Goal: Information Seeking & Learning: Find specific fact

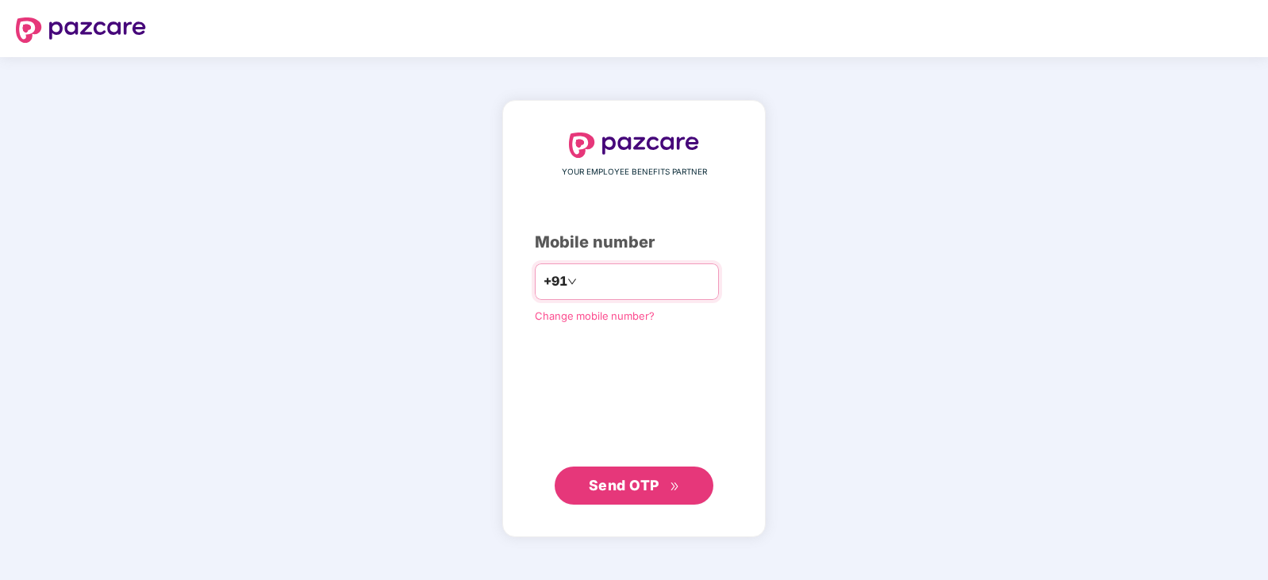
click at [609, 283] on input "number" at bounding box center [645, 281] width 130 height 25
type input "**********"
click at [638, 487] on span "Send OTP" at bounding box center [624, 485] width 71 height 17
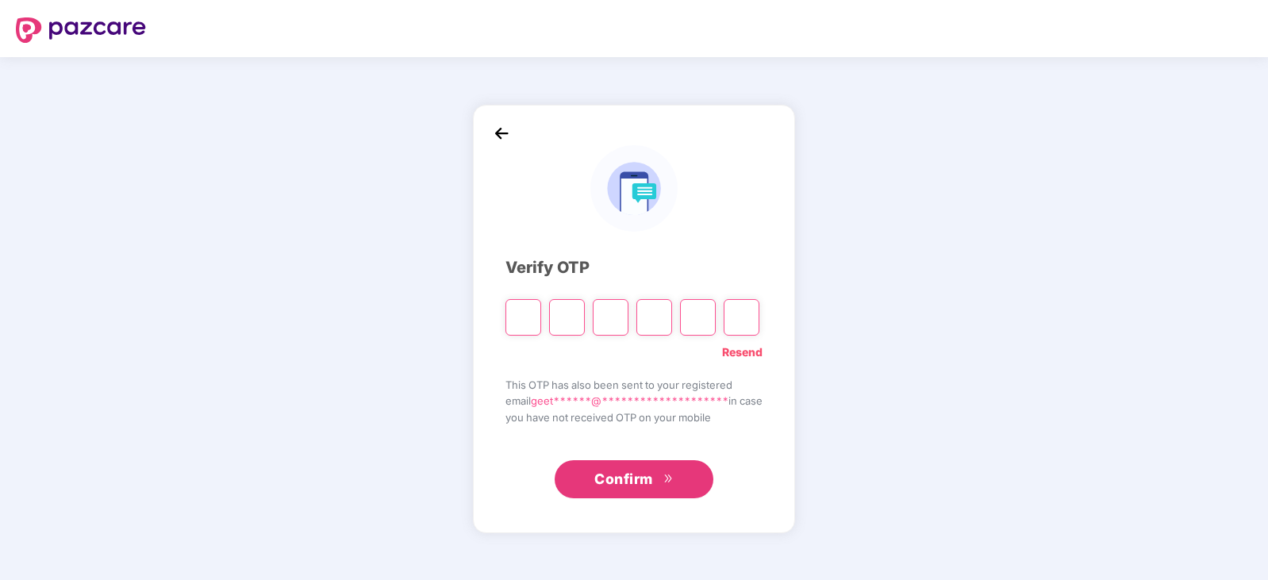
type input "*"
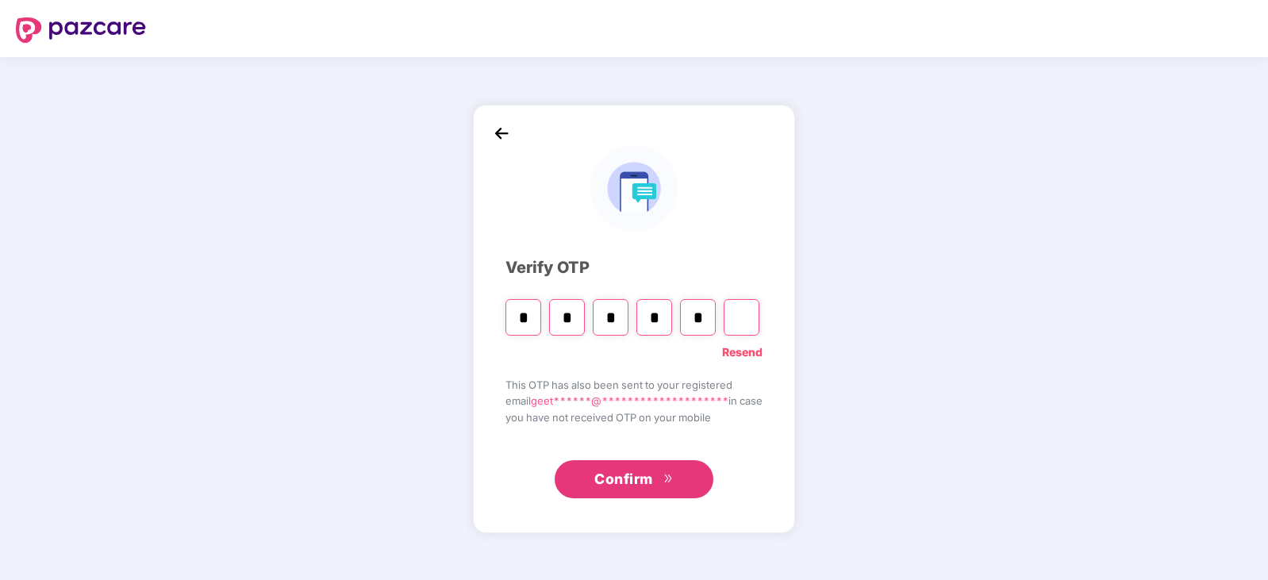
type input "*"
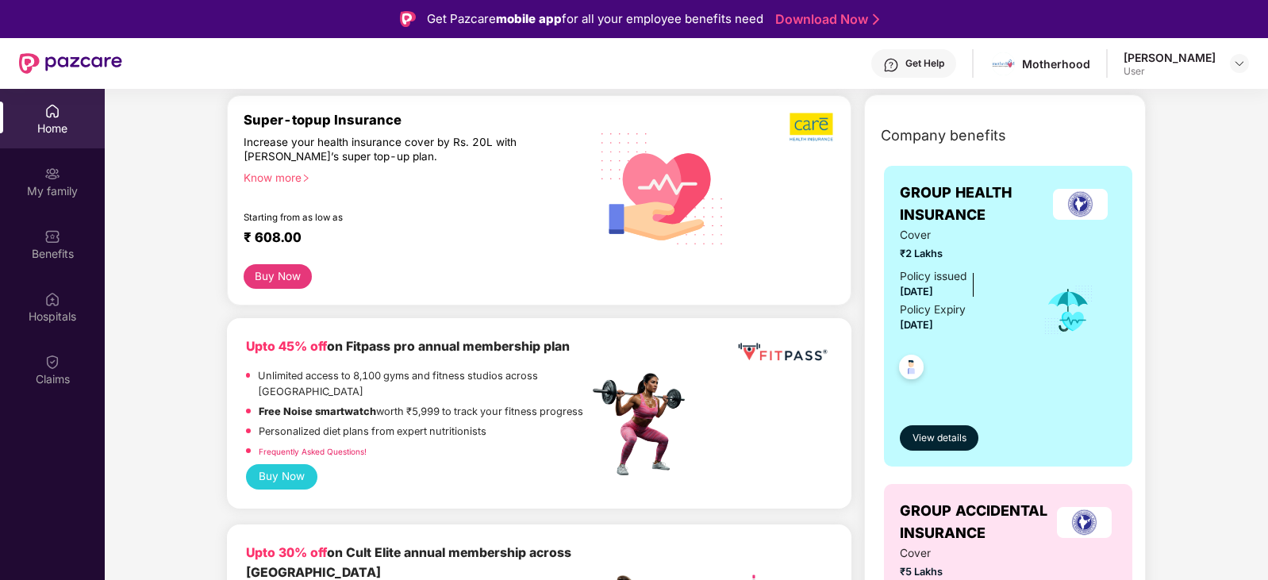
scroll to position [159, 0]
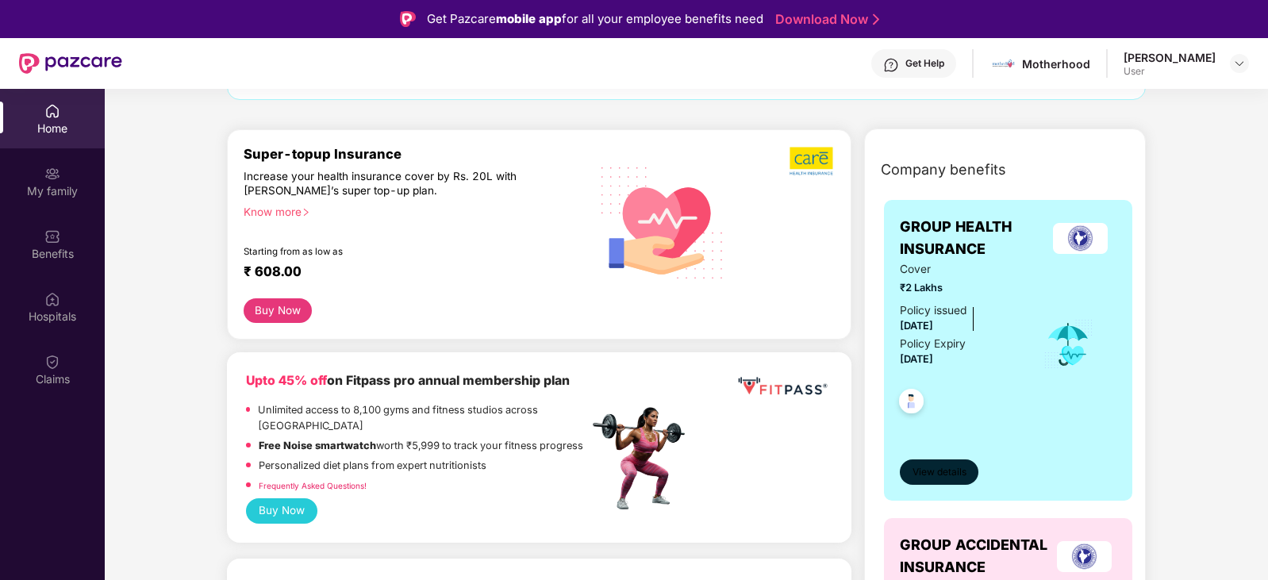
click at [948, 468] on span "View details" at bounding box center [940, 472] width 54 height 15
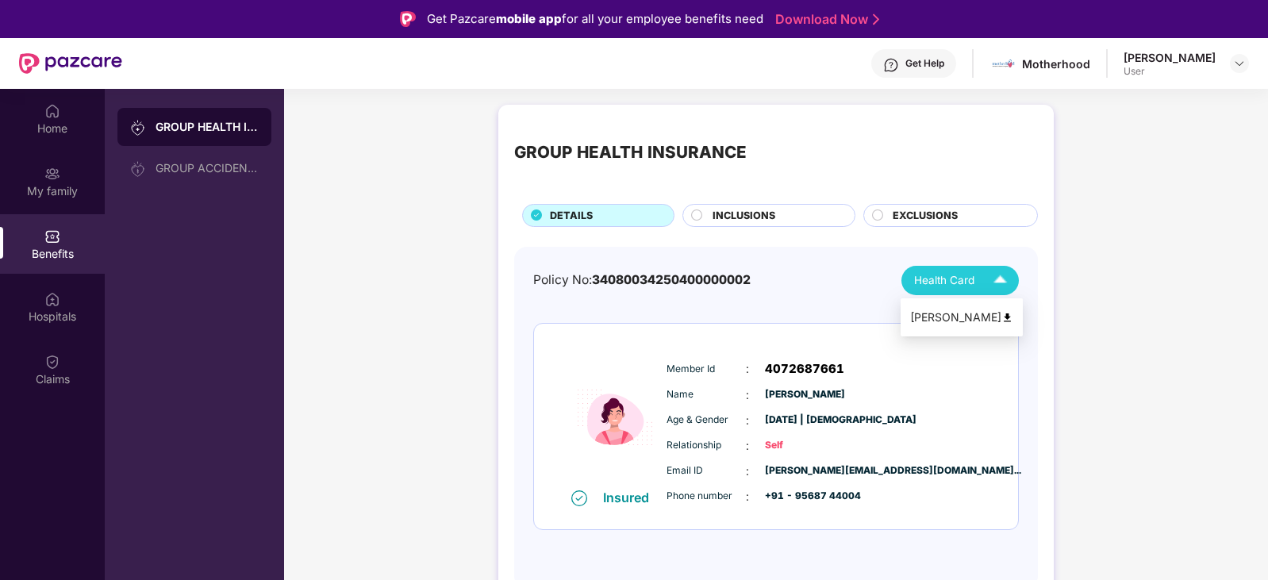
click at [1002, 317] on img at bounding box center [1008, 318] width 12 height 12
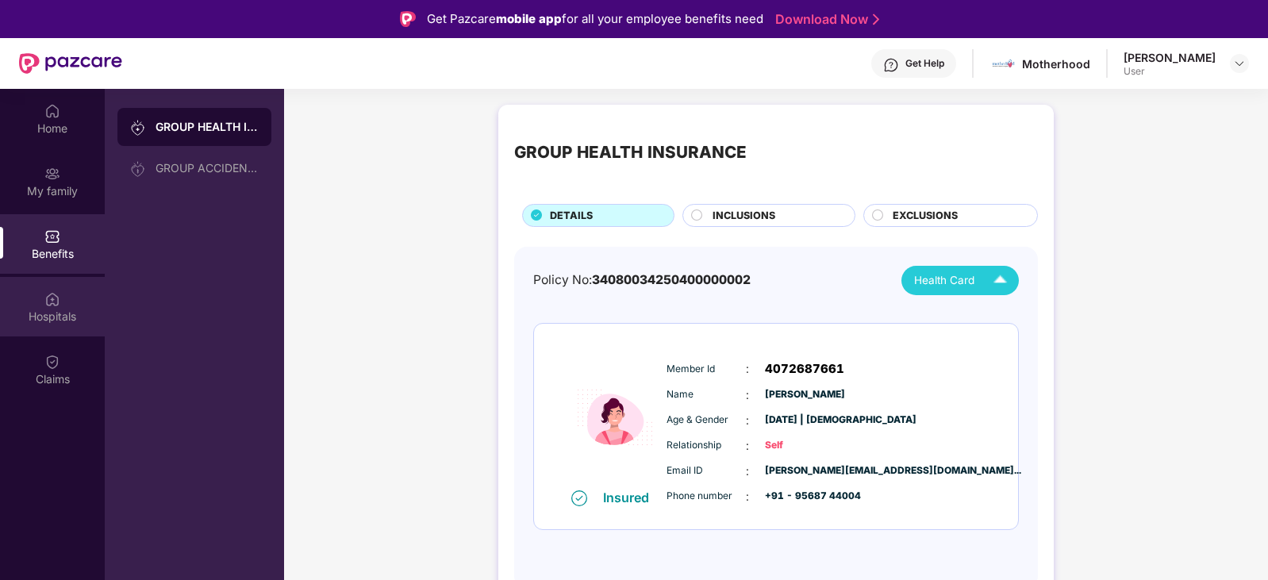
click at [38, 315] on div "Hospitals" at bounding box center [52, 317] width 105 height 16
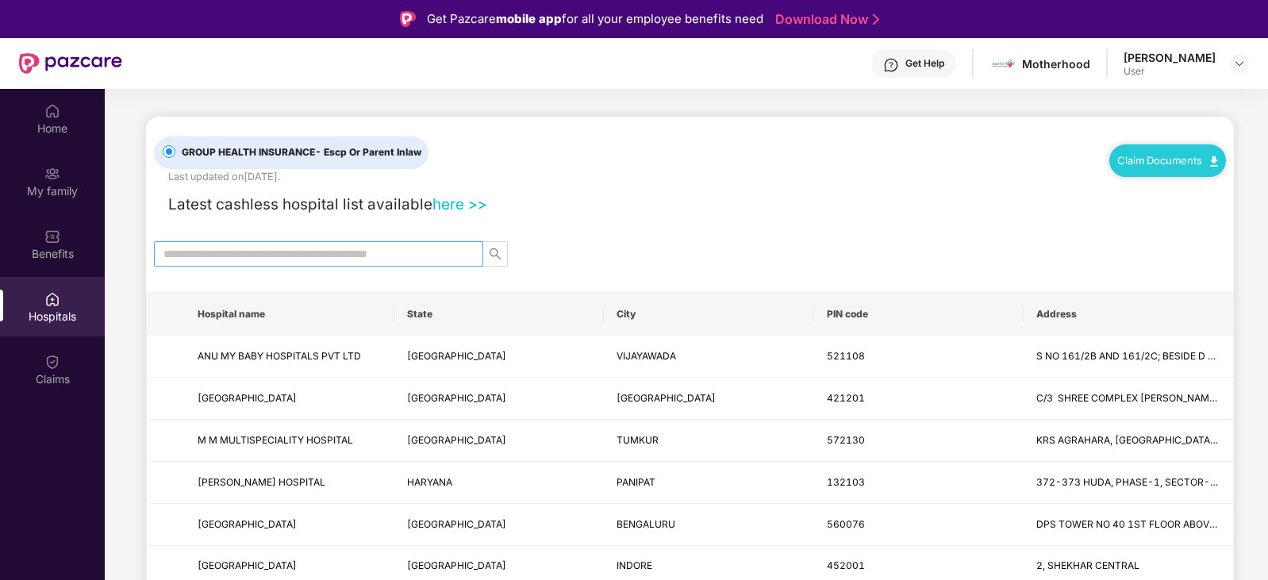
click at [432, 249] on input "text" at bounding box center [313, 253] width 298 height 17
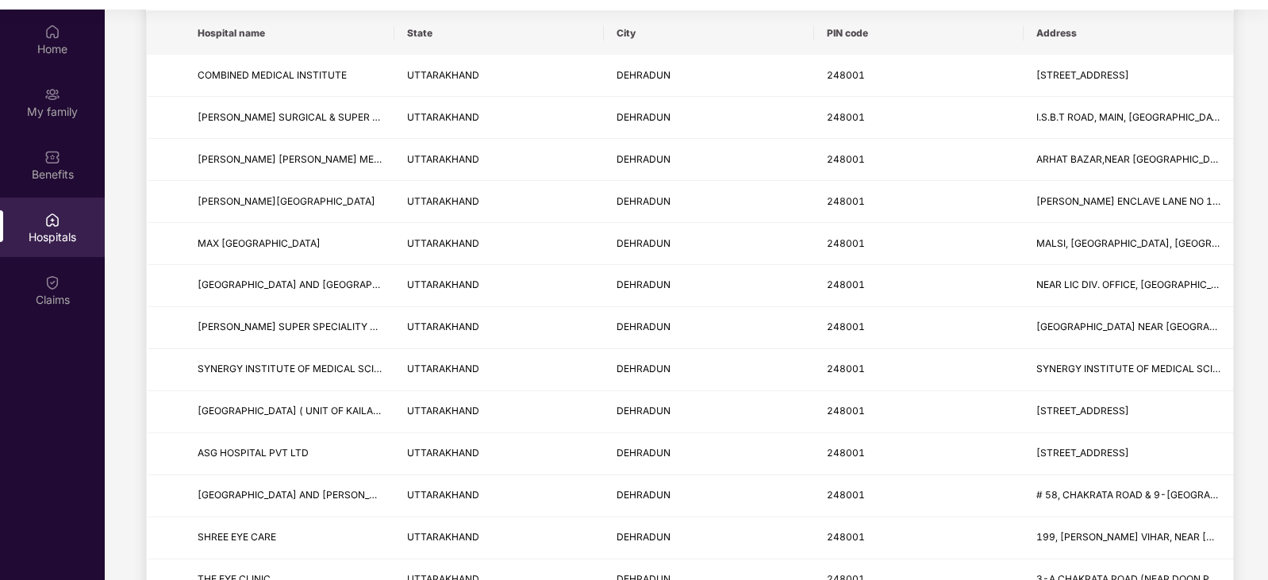
scroll to position [122, 0]
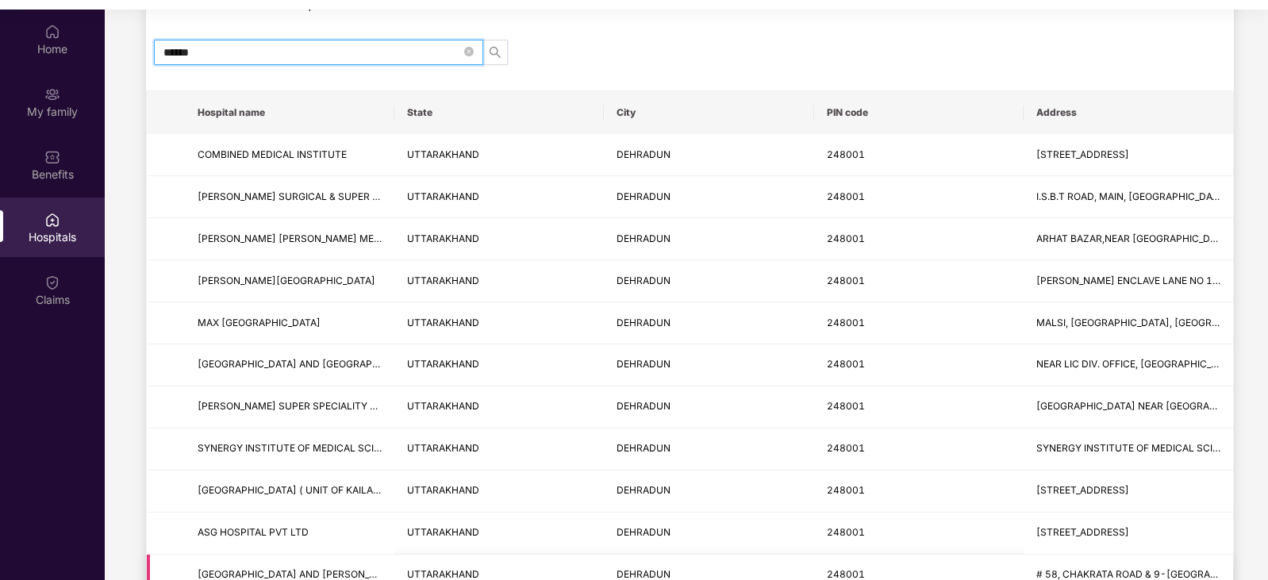
type input "******"
click at [816, 52] on div "******" at bounding box center [690, 52] width 1088 height 25
click at [113, 63] on main "GROUP HEALTH INSURANCE - Escp Or Parent Inlaw Last updated on [DATE] . Claim Do…" at bounding box center [687, 397] width 1164 height 1020
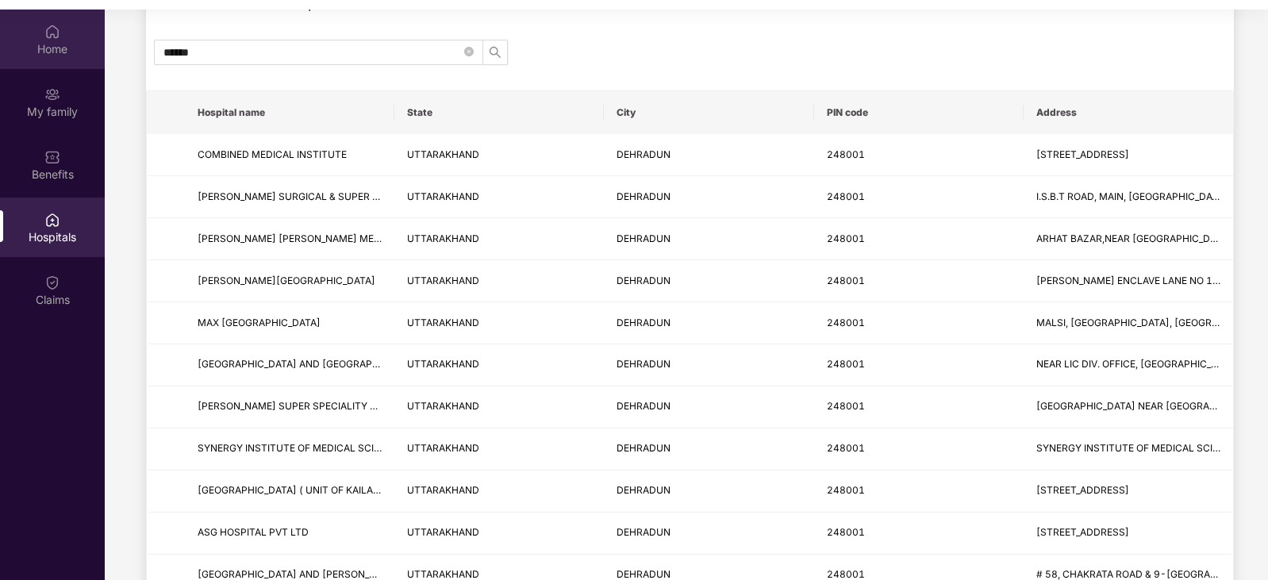
click at [42, 55] on div "Home" at bounding box center [52, 49] width 105 height 16
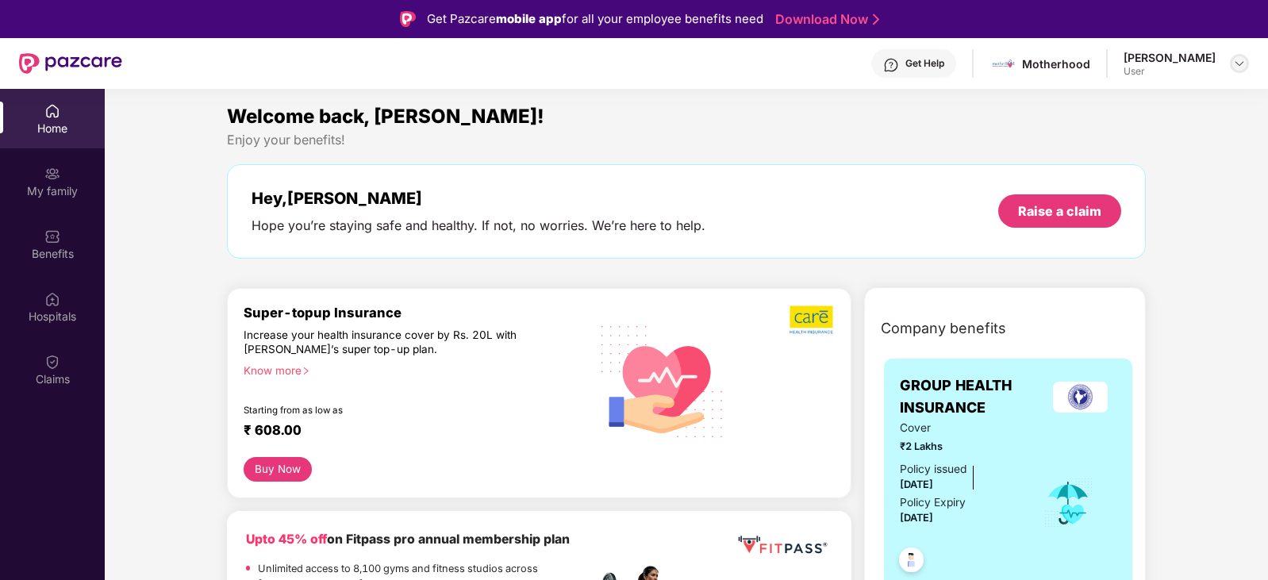
click at [1230, 63] on div at bounding box center [1239, 63] width 19 height 19
click at [1139, 102] on div "Logout" at bounding box center [1165, 101] width 206 height 31
